Goal: Browse casually: Explore the website without a specific task or goal

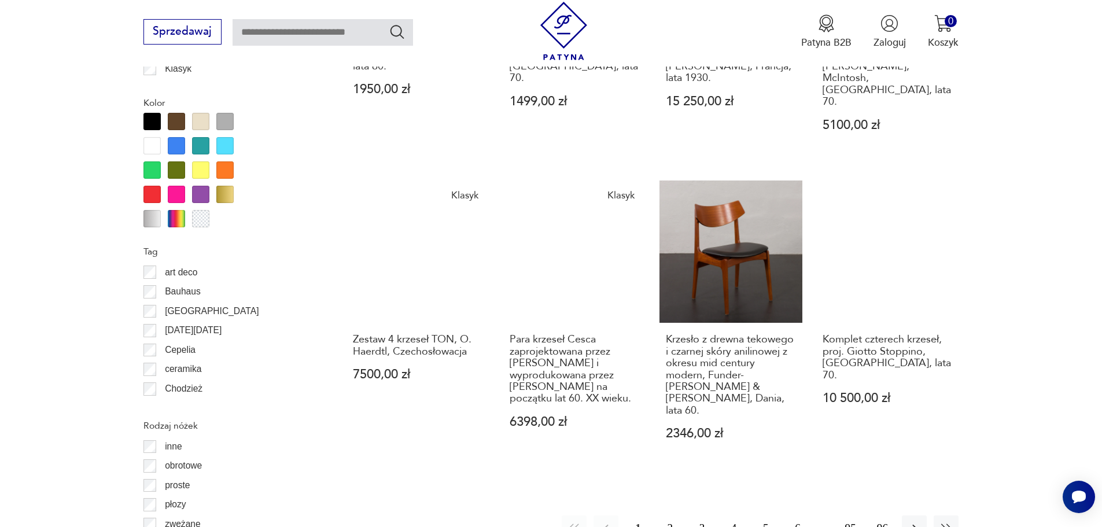
scroll to position [1329, 0]
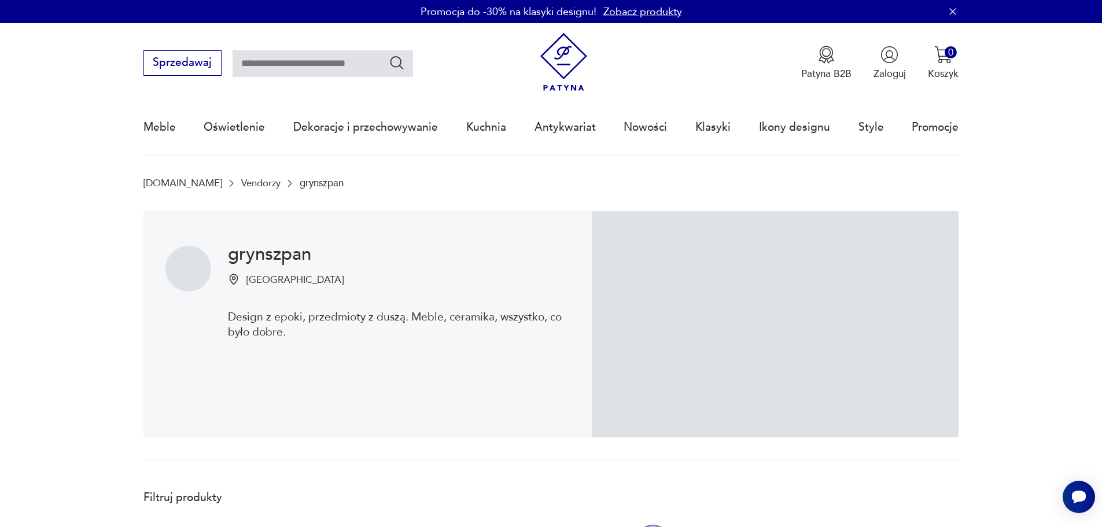
scroll to position [310, 0]
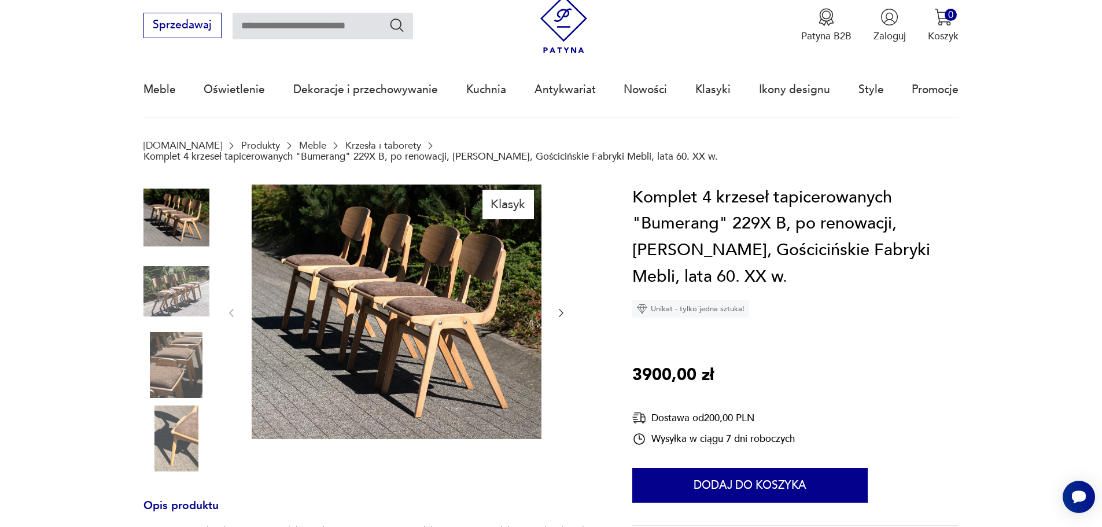
scroll to position [58, 0]
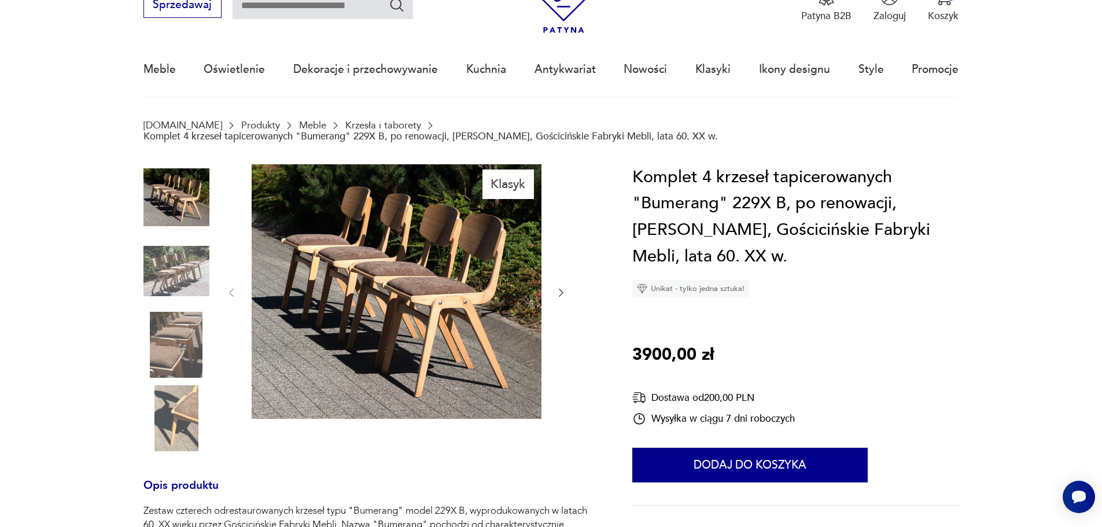
click at [560, 289] on icon "button" at bounding box center [561, 293] width 5 height 8
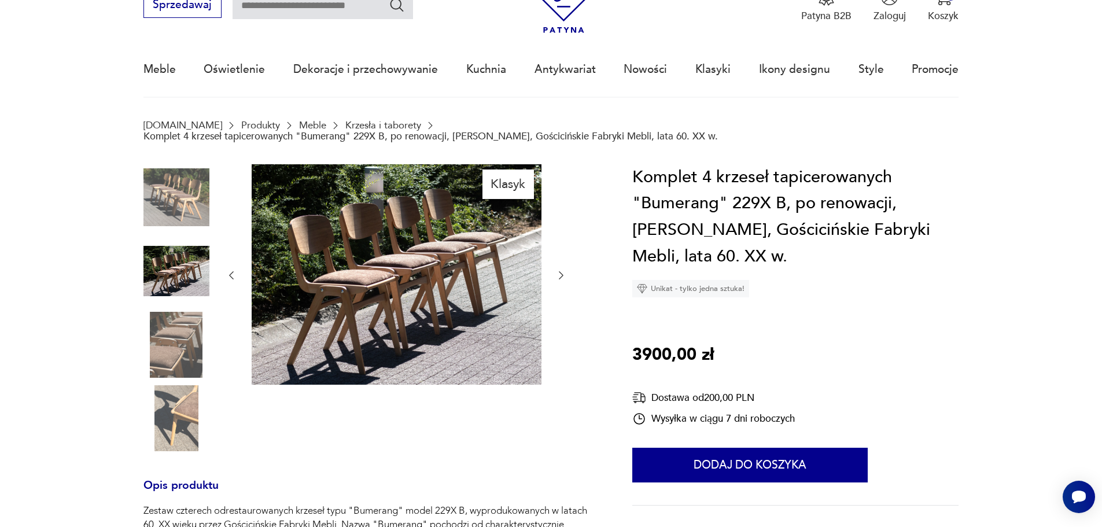
click at [560, 286] on div at bounding box center [396, 275] width 341 height 223
drag, startPoint x: 565, startPoint y: 282, endPoint x: 562, endPoint y: 273, distance: 10.4
click at [565, 281] on div at bounding box center [396, 275] width 341 height 223
click at [562, 273] on div at bounding box center [396, 275] width 341 height 223
click at [562, 270] on icon "button" at bounding box center [561, 276] width 12 height 12
